Goal: Task Accomplishment & Management: Manage account settings

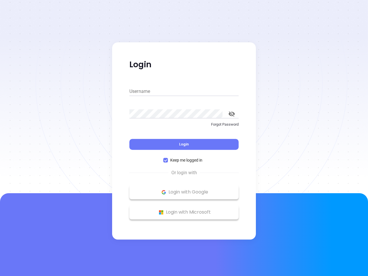
click at [184, 138] on div "Login" at bounding box center [184, 141] width 109 height 18
click at [184, 92] on input "Username" at bounding box center [184, 91] width 109 height 9
click at [232, 114] on icon "toggle password visibility" at bounding box center [232, 113] width 6 height 5
click at [184, 145] on span "Login" at bounding box center [184, 144] width 10 height 5
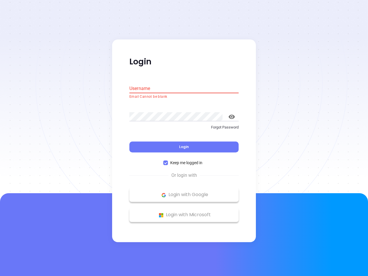
click at [184, 160] on span "Keep me logged in" at bounding box center [186, 163] width 37 height 6
click at [168, 161] on input "Keep me logged in" at bounding box center [166, 163] width 5 height 5
checkbox input "false"
click at [184, 192] on p "Login with Google" at bounding box center [184, 195] width 104 height 9
click at [184, 212] on p "Login with Microsoft" at bounding box center [184, 215] width 104 height 9
